Goal: Information Seeking & Learning: Learn about a topic

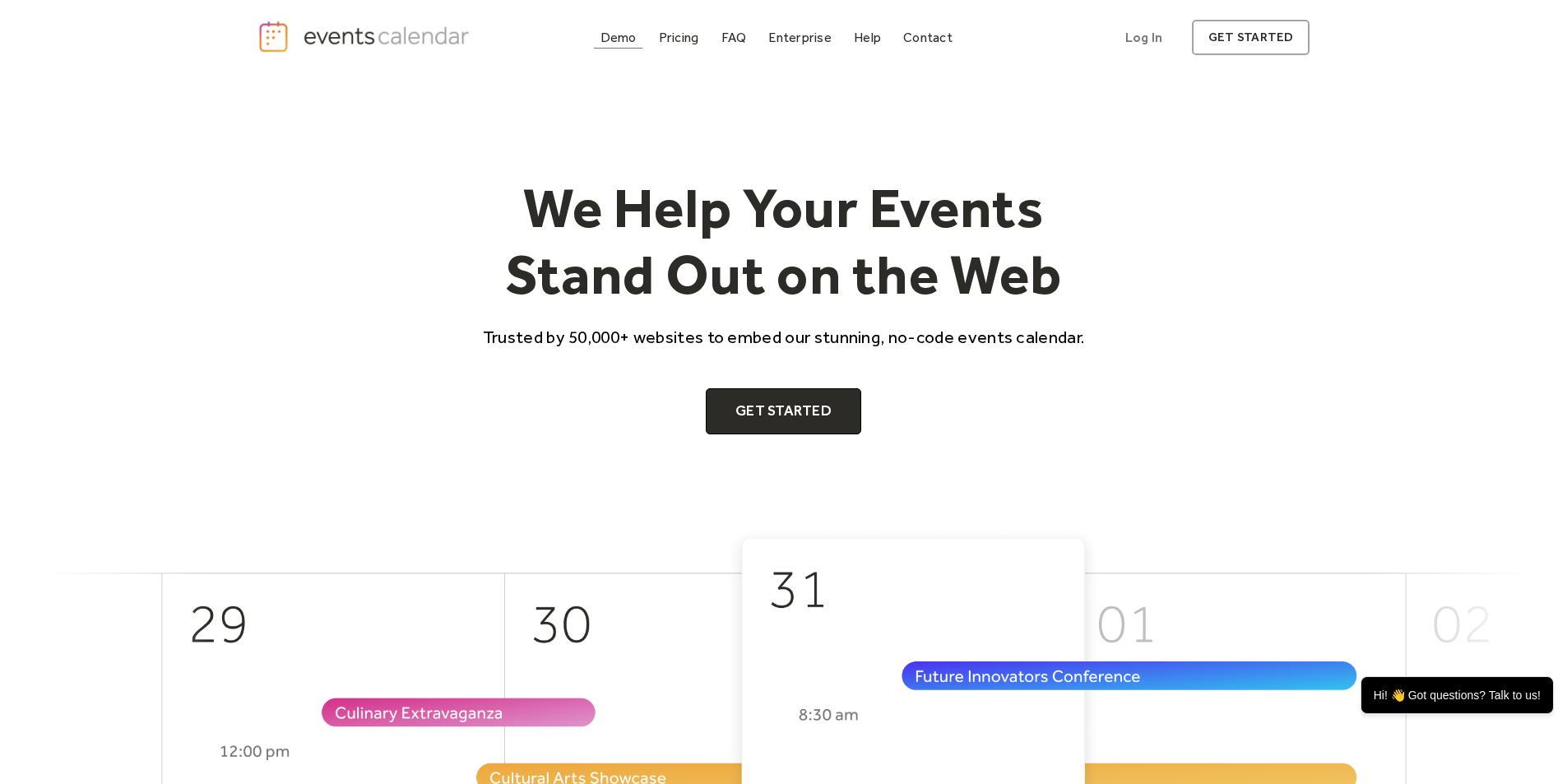
click at [601, 42] on div "Demo" at bounding box center [619, 38] width 36 height 10
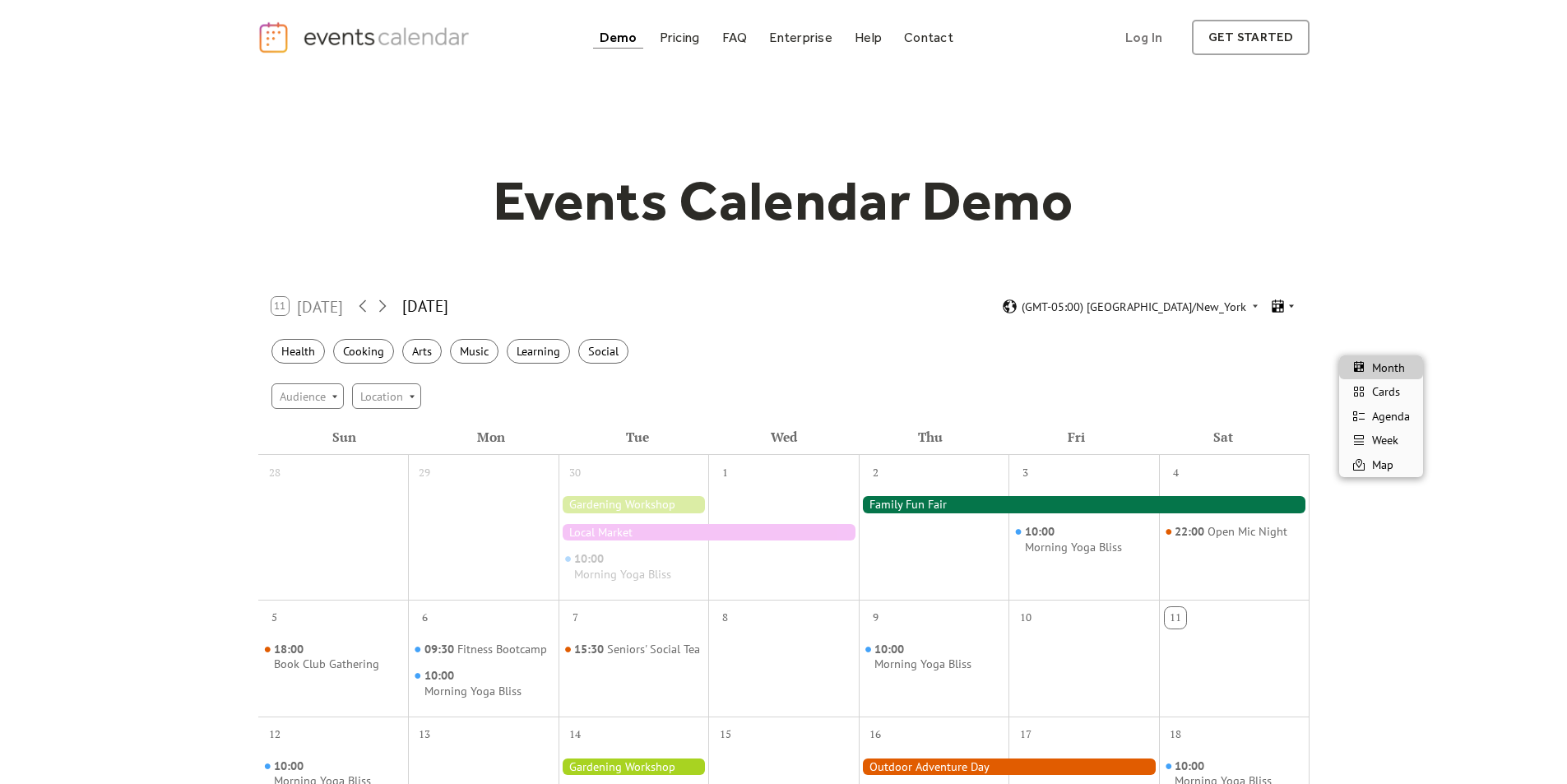
click at [1297, 311] on icon at bounding box center [1291, 306] width 10 height 10
click at [1400, 397] on span "Cards" at bounding box center [1385, 391] width 28 height 18
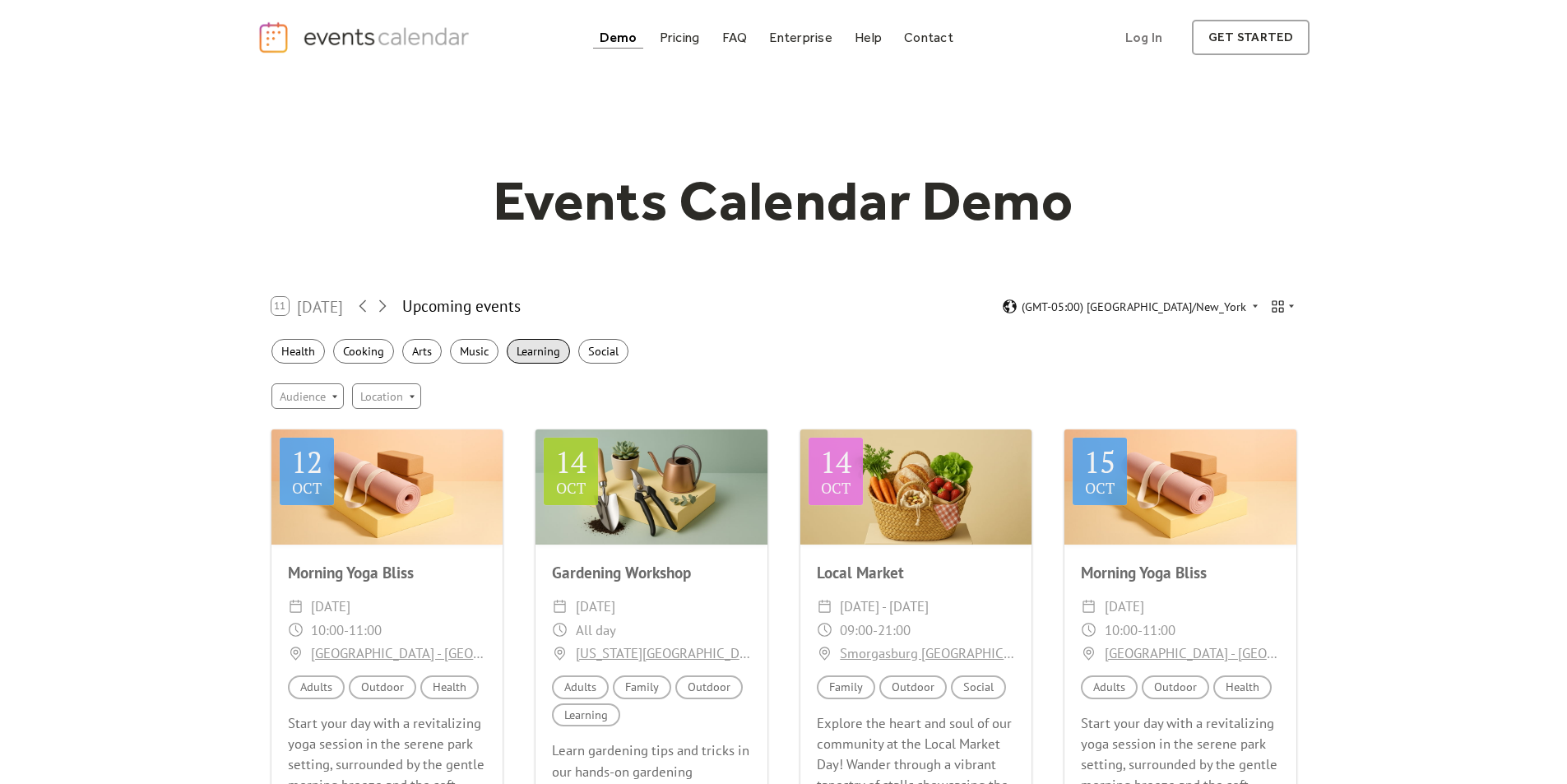
click at [507, 364] on div "Learning" at bounding box center [538, 352] width 64 height 26
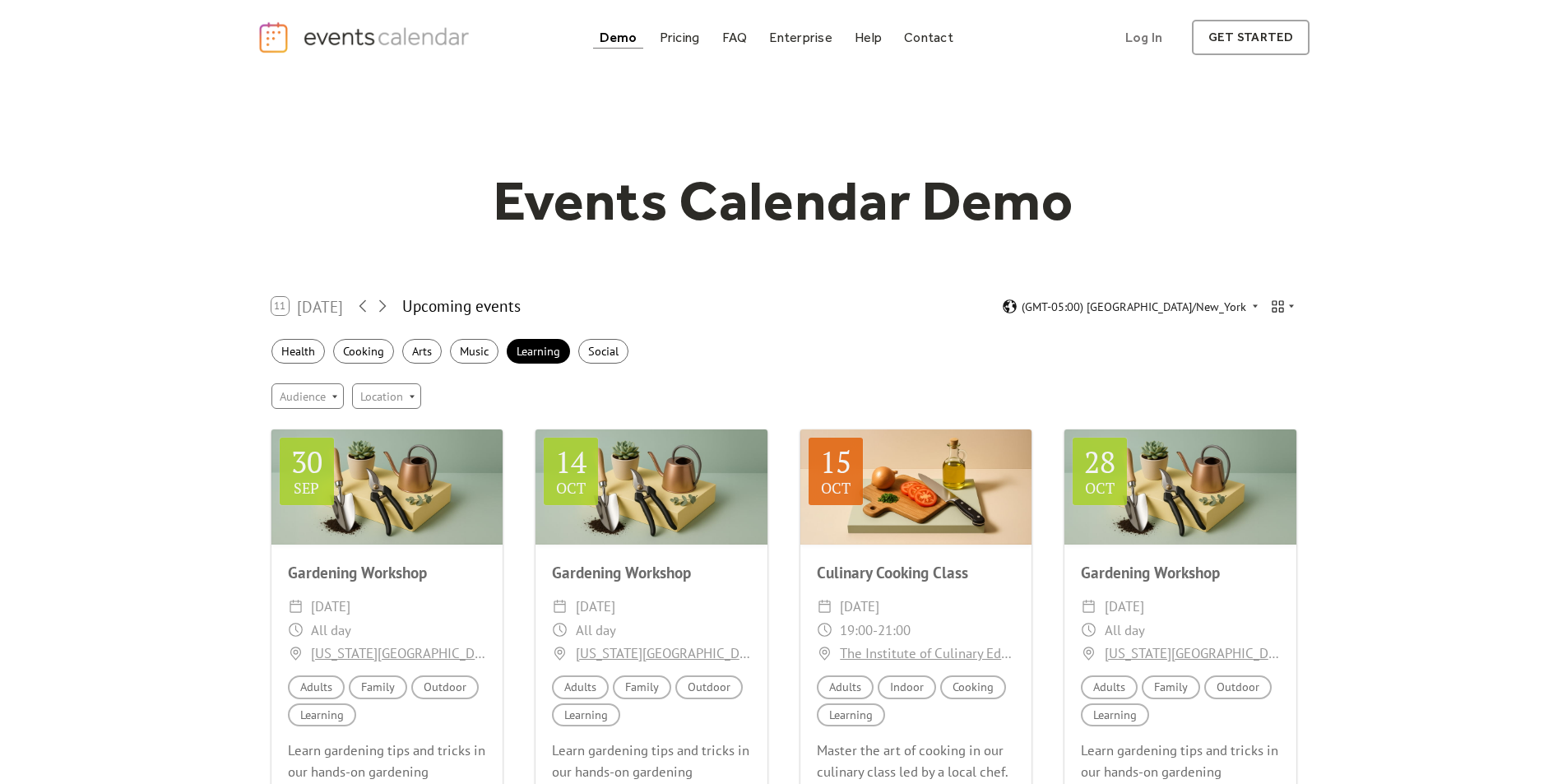
scroll to position [209, 0]
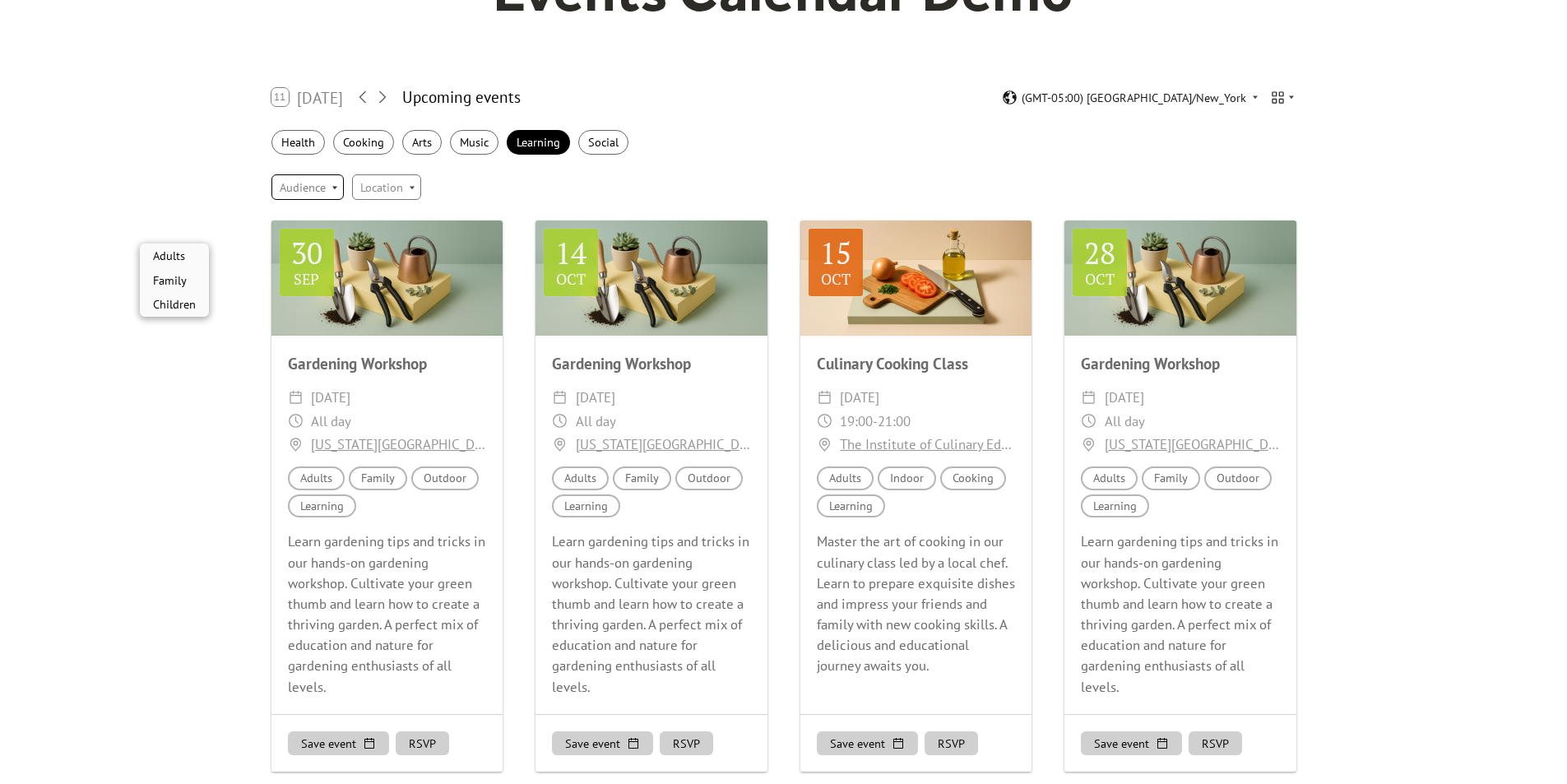
click at [272, 199] on div "Audience" at bounding box center [308, 186] width 72 height 25
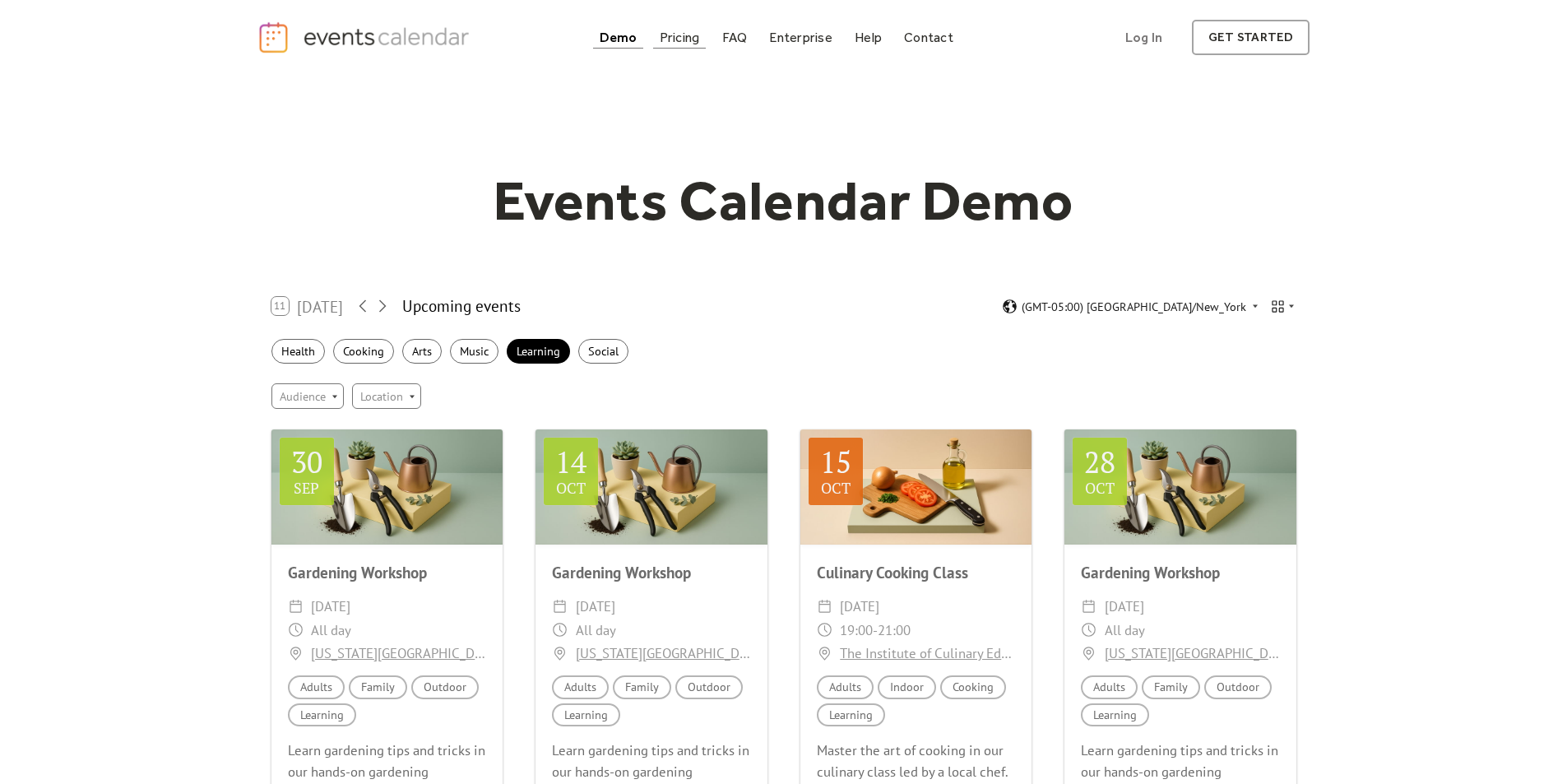
click at [660, 42] on div "Pricing" at bounding box center [680, 38] width 40 height 10
